Goal: Transaction & Acquisition: Purchase product/service

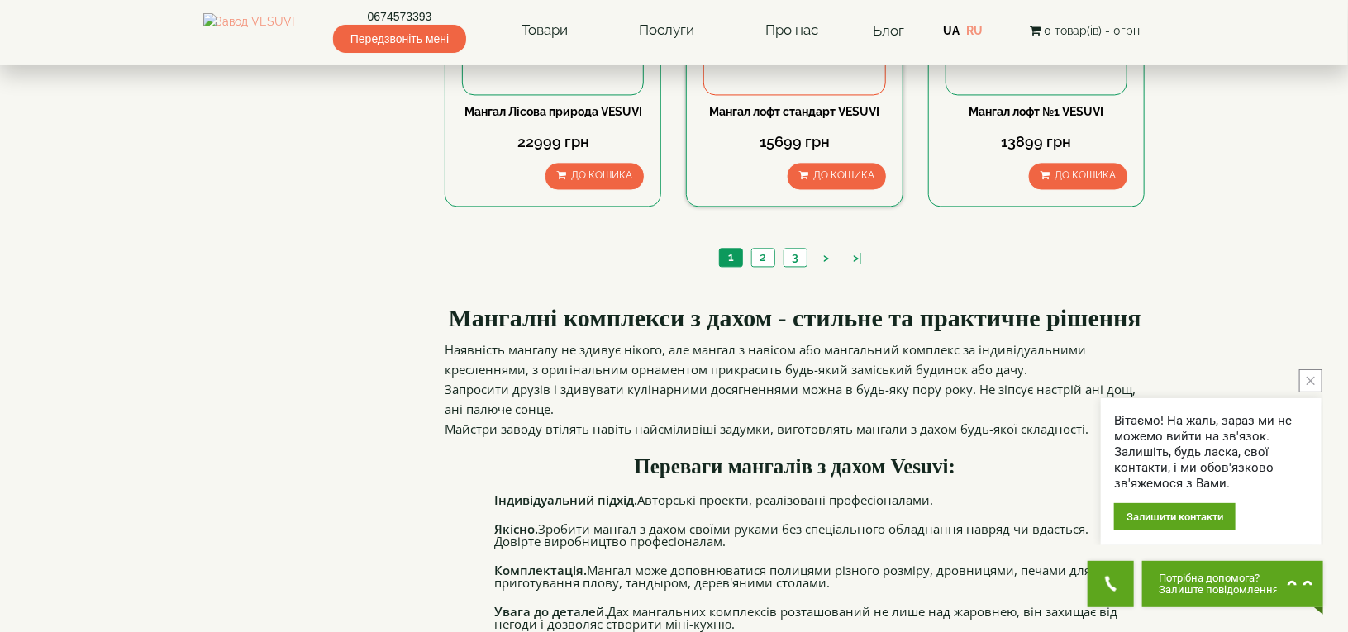
scroll to position [1735, 0]
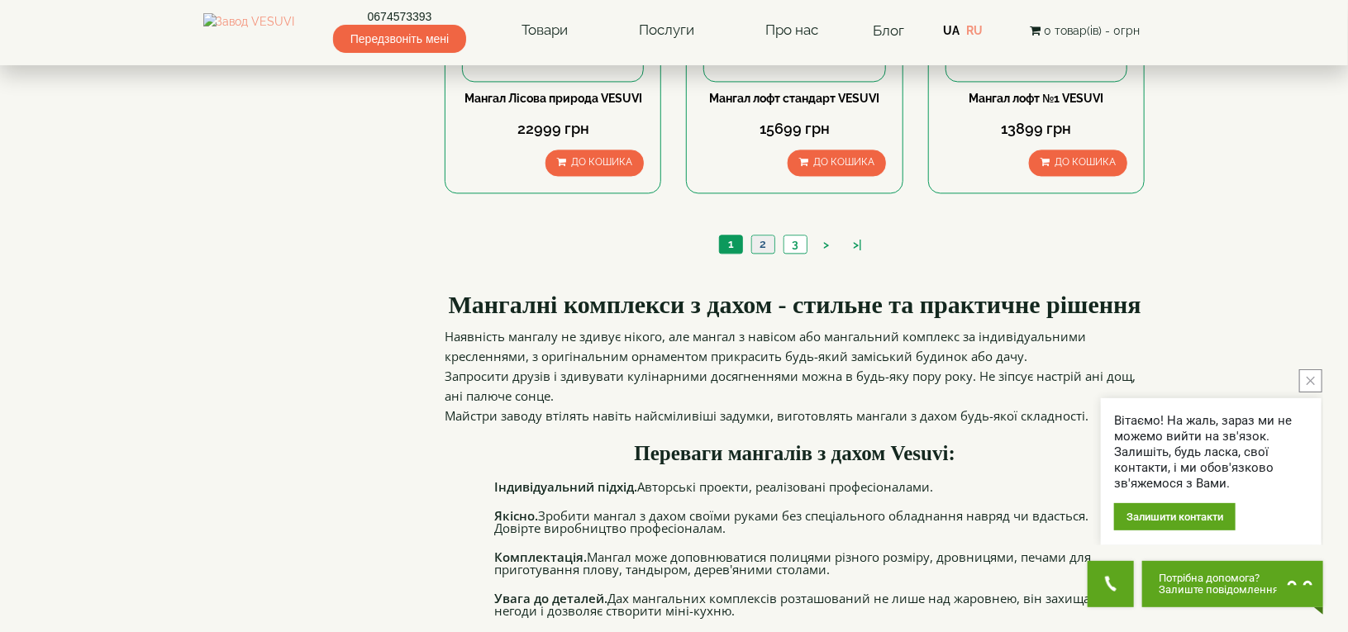
click at [773, 244] on link "2" at bounding box center [762, 243] width 23 height 17
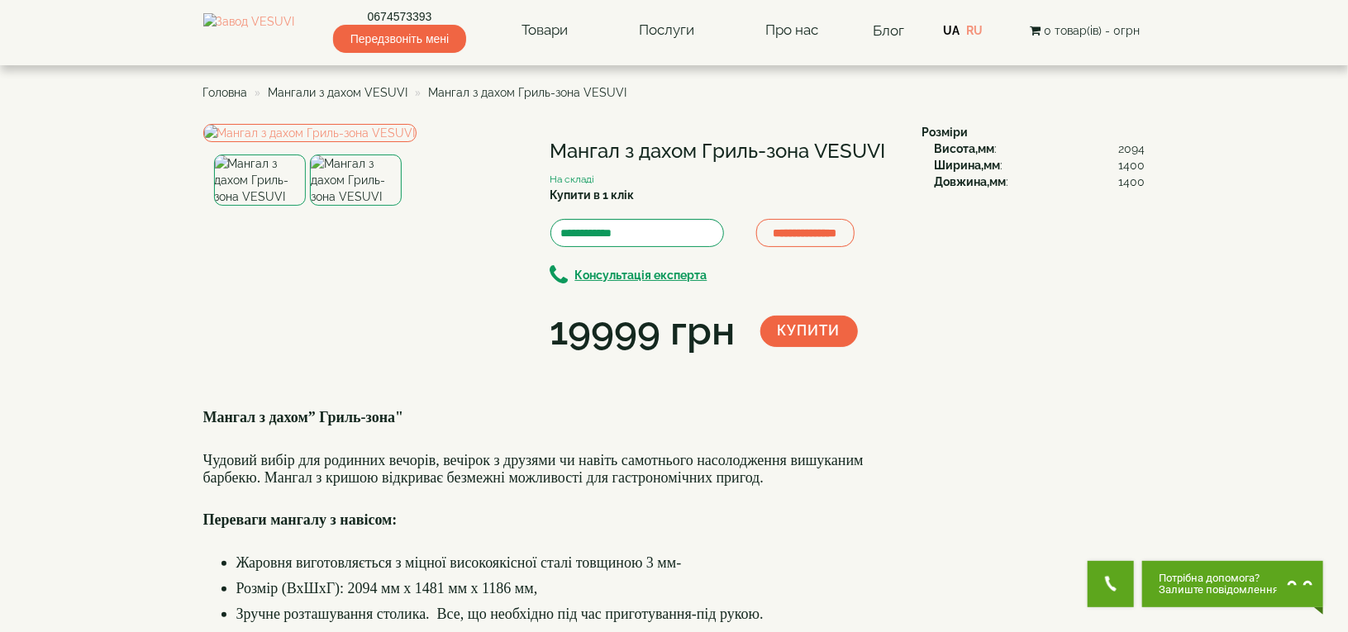
click at [337, 206] on img at bounding box center [356, 180] width 92 height 51
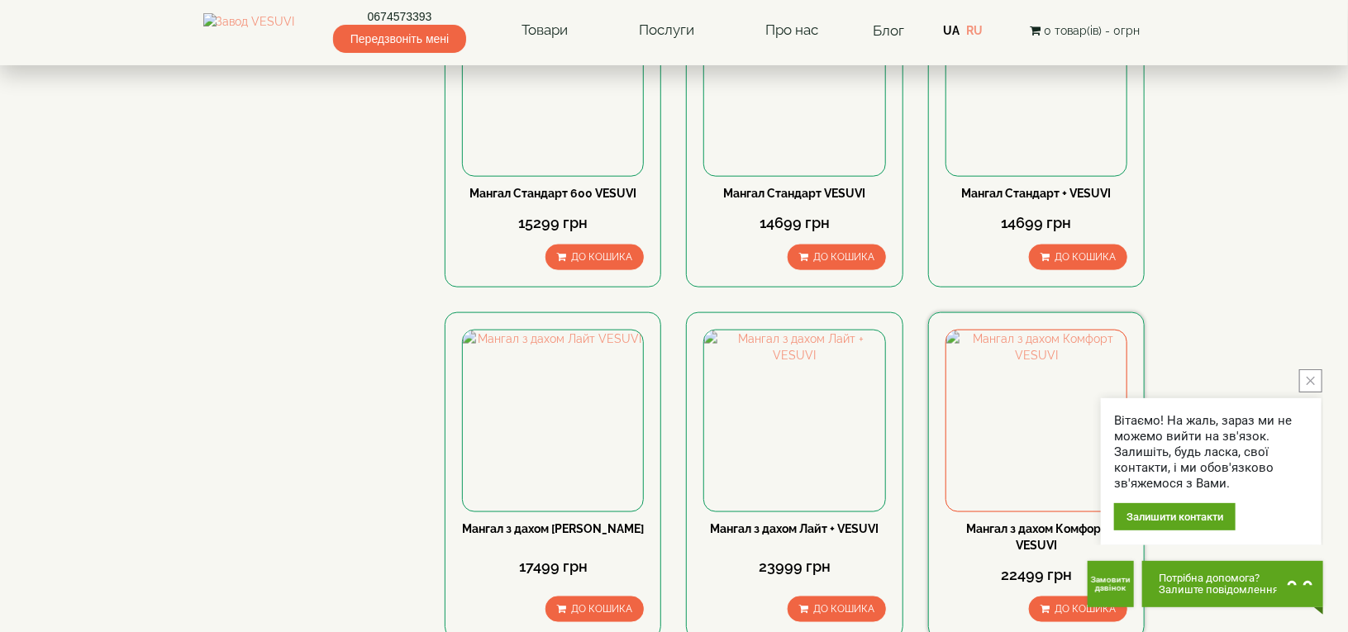
scroll to position [992, 0]
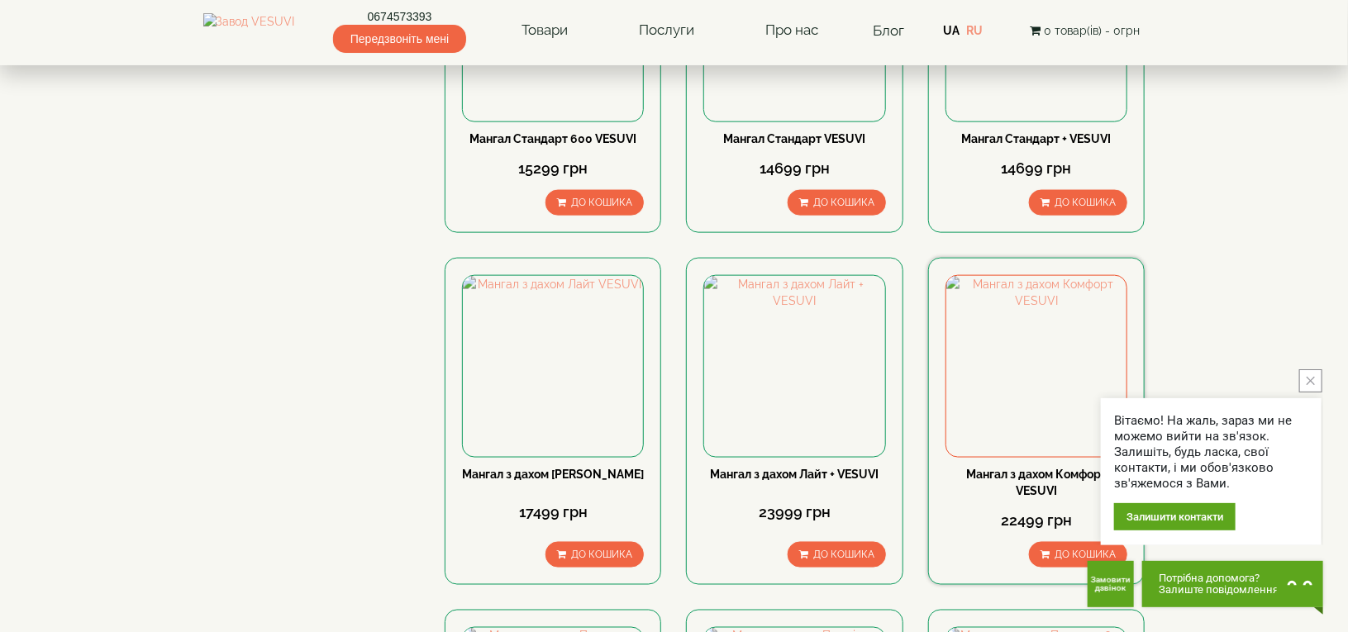
click at [1045, 485] on link "Мангал з дахом Комфорт VESUVI" at bounding box center [1036, 483] width 140 height 30
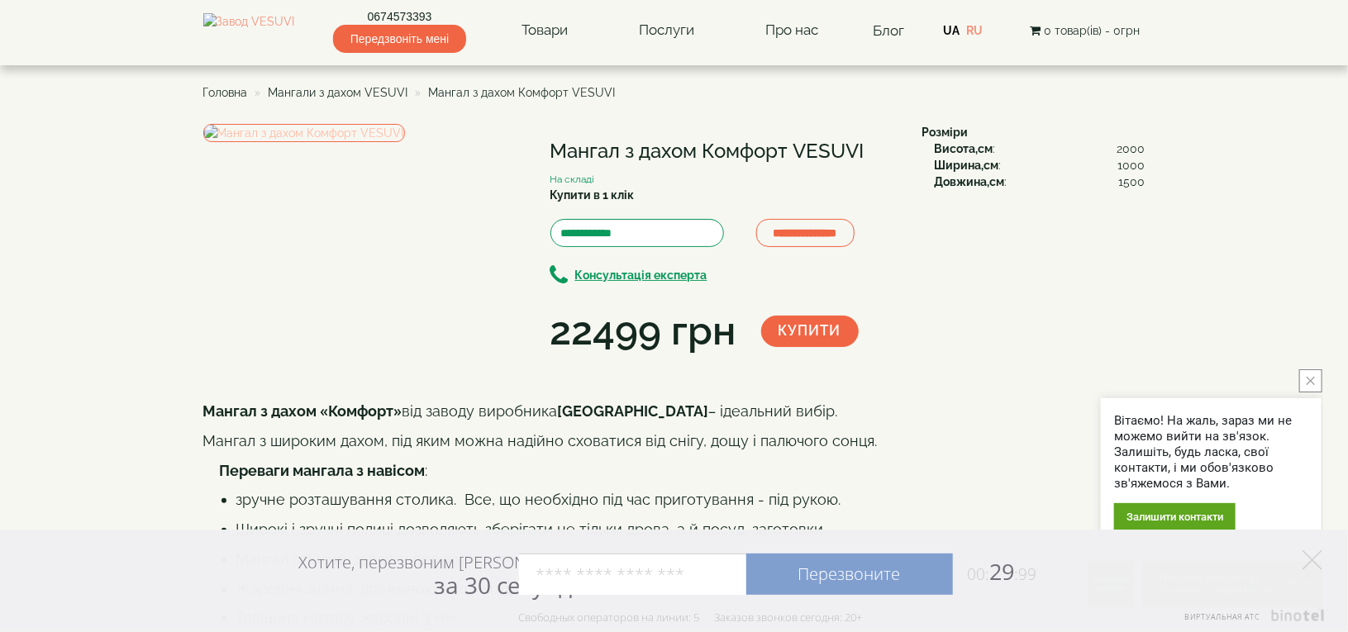
click at [370, 142] on img at bounding box center [304, 133] width 202 height 18
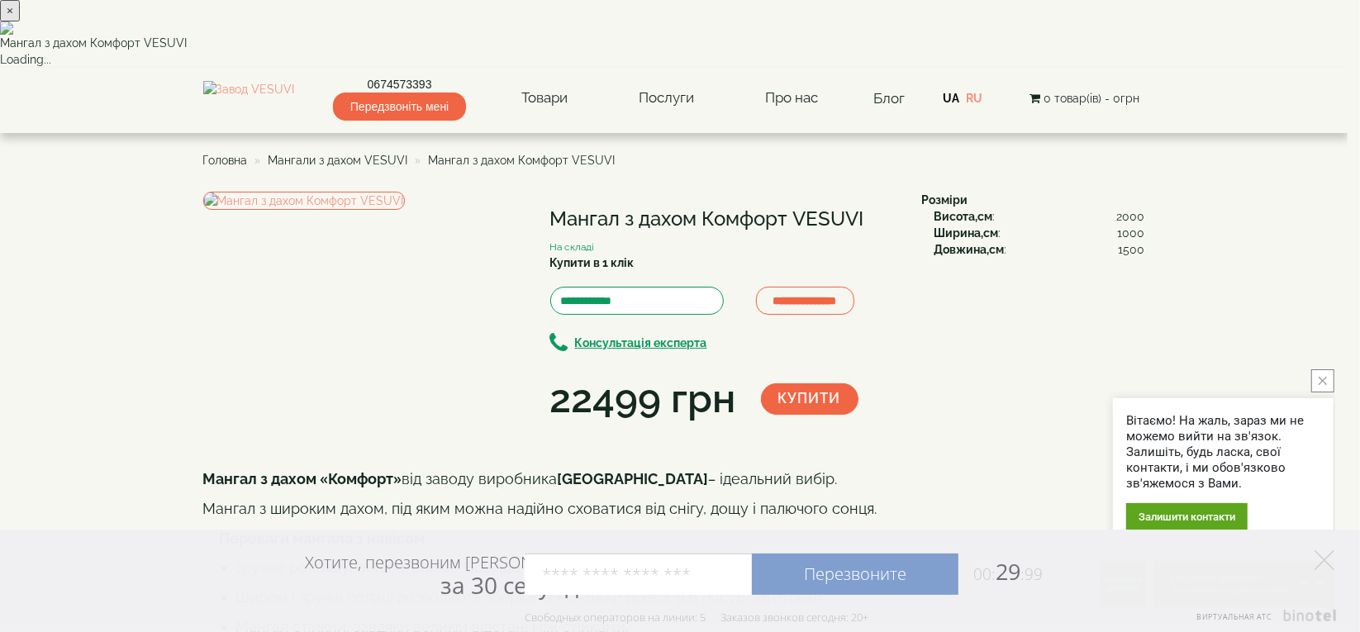
click at [886, 35] on img at bounding box center [674, 27] width 1348 height 13
